Goal: Navigation & Orientation: Understand site structure

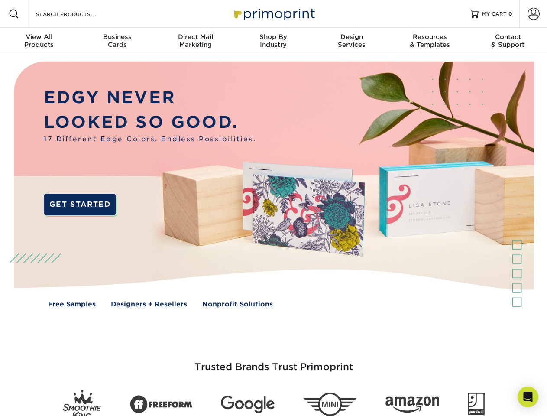
click at [274, 208] on img at bounding box center [274, 190] width 542 height 271
click at [14, 14] on span at bounding box center [14, 14] width 10 height 10
click at [534, 14] on span at bounding box center [534, 14] width 12 height 12
click at [39, 42] on div "View All Products" at bounding box center [39, 41] width 78 height 16
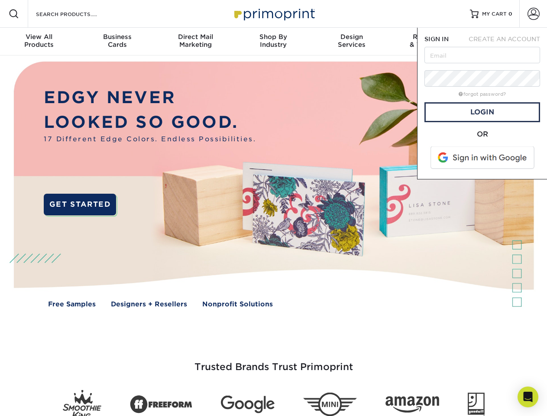
click at [117, 42] on div "Business Cards" at bounding box center [117, 41] width 78 height 16
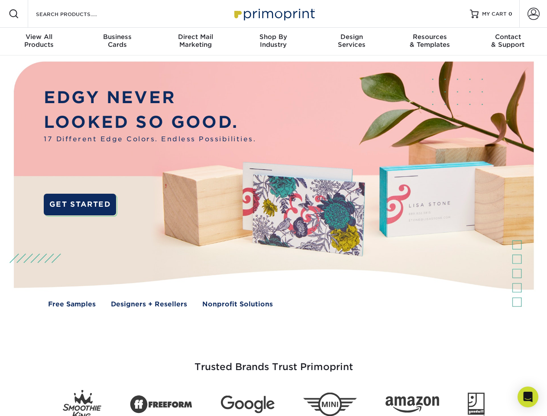
click at [195, 42] on div "Direct Mail Marketing" at bounding box center [195, 41] width 78 height 16
click at [274, 42] on div "Shop By Industry" at bounding box center [274, 41] width 78 height 16
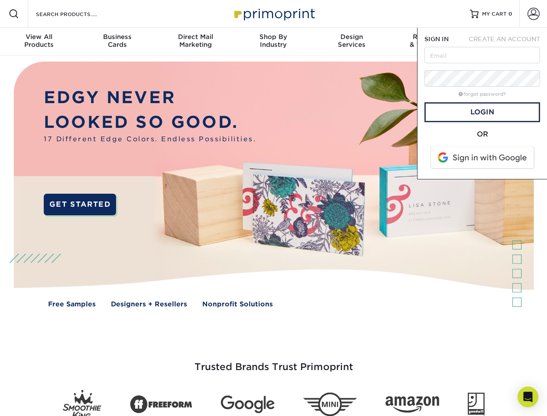
click at [352, 42] on div "Design Services" at bounding box center [352, 41] width 78 height 16
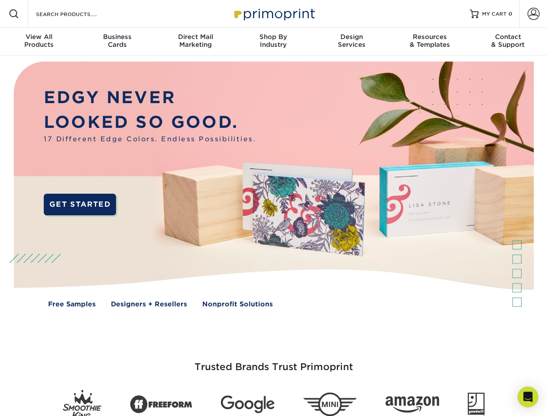
click at [430, 42] on span "SIGN IN" at bounding box center [437, 39] width 24 height 7
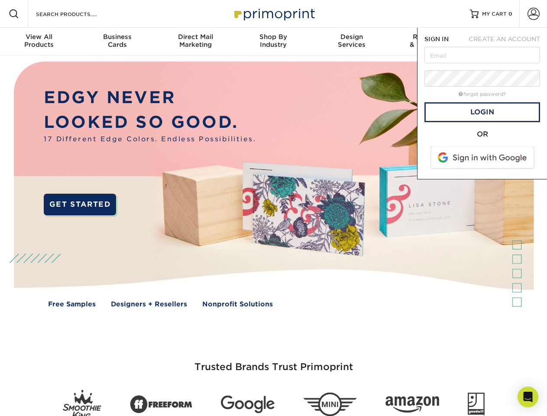
click at [508, 42] on div "Contact & Support" at bounding box center [508, 41] width 78 height 16
